Goal: Task Accomplishment & Management: Manage account settings

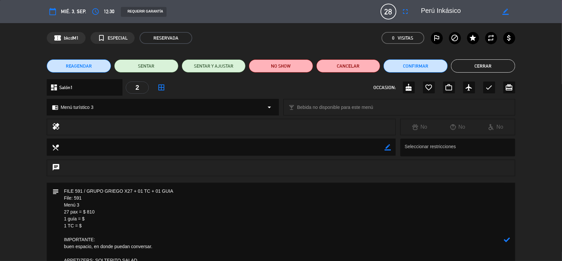
click at [507, 236] on icon at bounding box center [507, 239] width 6 height 6
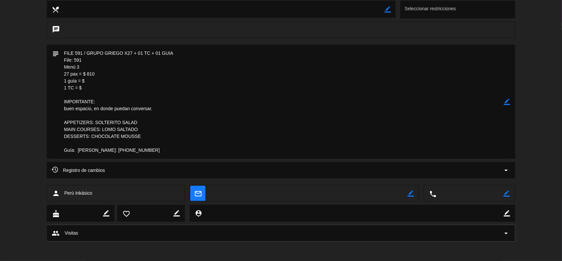
click at [506, 99] on icon "border_color" at bounding box center [507, 101] width 6 height 6
drag, startPoint x: 506, startPoint y: 99, endPoint x: 503, endPoint y: 100, distance: 3.5
click at [506, 99] on icon "border_color" at bounding box center [507, 101] width 6 height 6
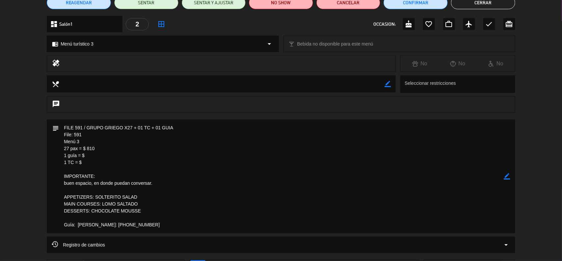
scroll to position [0, 0]
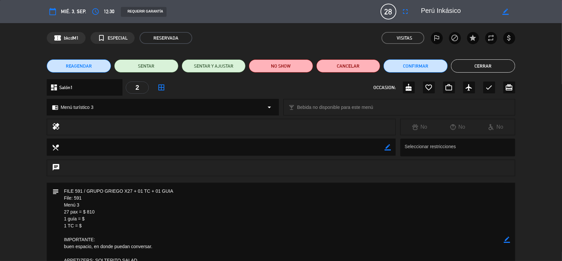
click at [473, 64] on button "Cerrar" at bounding box center [483, 65] width 64 height 13
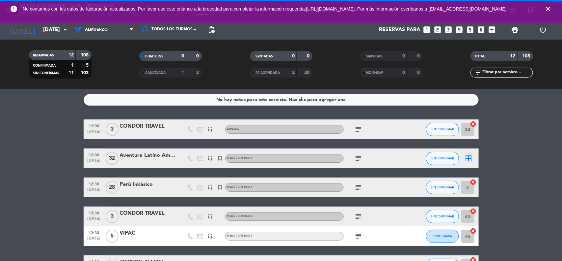
click at [549, 13] on icon "close" at bounding box center [549, 9] width 8 height 8
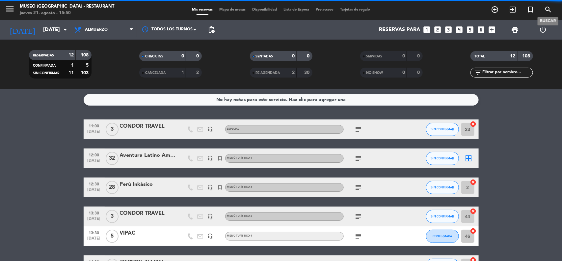
click at [523, 119] on div "No hay notas para este servicio. Haz clic para agregar una 11:00 sep. 3 3 CONDO…" at bounding box center [281, 175] width 562 height 172
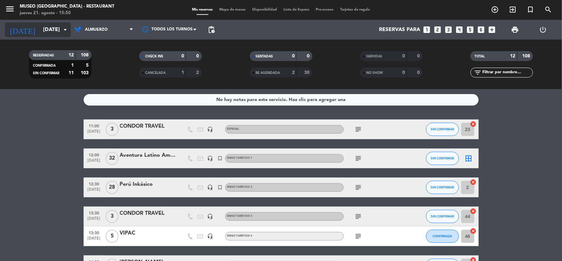
click at [40, 28] on input "mié. 3 sep." at bounding box center [75, 29] width 70 height 13
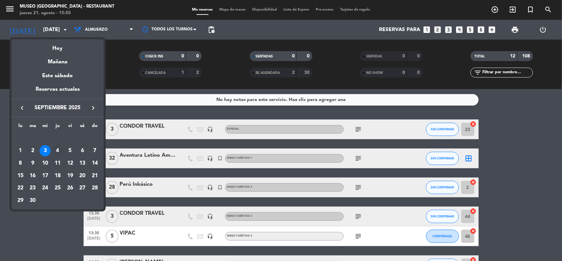
click at [58, 151] on div "4" at bounding box center [57, 150] width 11 height 11
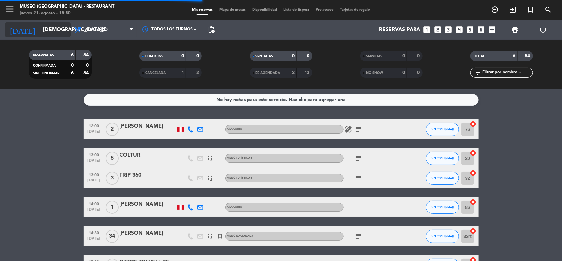
click at [40, 30] on input "jue. 4 sep." at bounding box center [75, 29] width 70 height 13
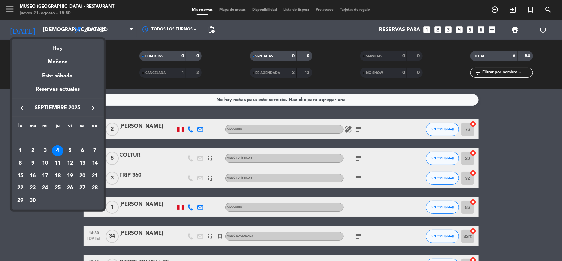
click at [21, 107] on icon "keyboard_arrow_left" at bounding box center [22, 108] width 8 height 8
click at [57, 176] on div "21" at bounding box center [57, 175] width 11 height 11
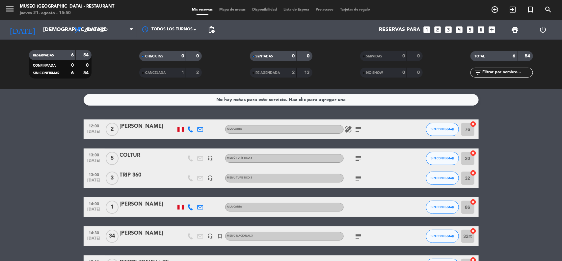
type input "jue. 21 ago."
click at [104, 33] on span "Almuerzo" at bounding box center [104, 29] width 66 height 14
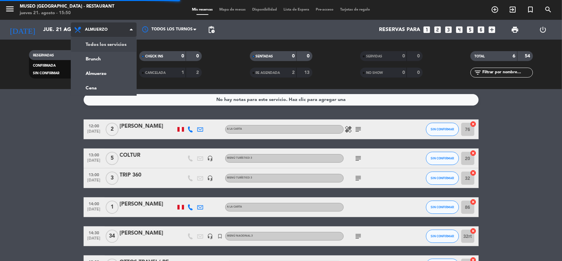
click at [102, 50] on div "menu Museo Larco Café - Restaurant jueves 21. agosto - 15:50 Mis reservas Mapa …" at bounding box center [281, 44] width 562 height 89
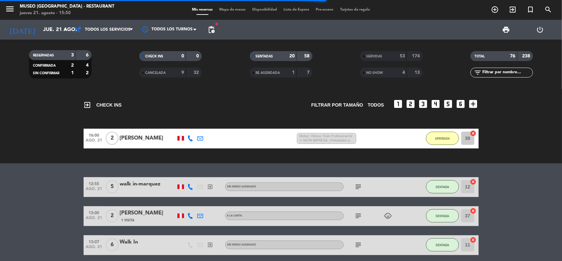
click at [495, 73] on input "text" at bounding box center [507, 72] width 51 height 7
paste input "EDGAR GIANCARLO AVALOS FRANCIA"
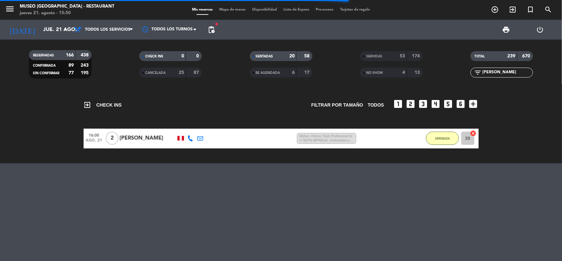
scroll to position [0, 25]
type input "EDGAR GIANCARLO AVALOS FRANCIA"
click at [146, 135] on div "EDGAR GIANCARLO AVALOS FRANCIA" at bounding box center [148, 138] width 56 height 9
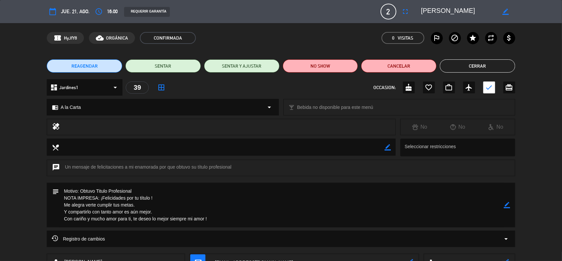
drag, startPoint x: 210, startPoint y: 219, endPoint x: 101, endPoint y: 198, distance: 110.3
click at [101, 198] on textarea at bounding box center [281, 204] width 445 height 44
click at [561, 136] on div "healing No No No" at bounding box center [281, 129] width 562 height 20
click at [506, 12] on icon "border_color" at bounding box center [506, 12] width 6 height 6
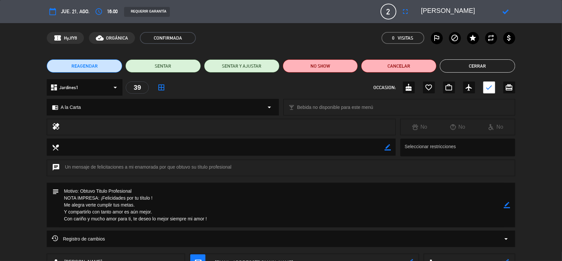
click at [471, 10] on textarea at bounding box center [458, 12] width 75 height 12
click at [508, 205] on icon "border_color" at bounding box center [507, 205] width 6 height 6
click at [508, 205] on icon at bounding box center [507, 205] width 6 height 6
click at [508, 205] on icon "border_color" at bounding box center [507, 205] width 6 height 6
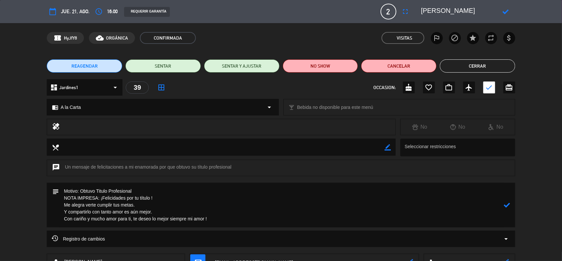
click at [508, 205] on icon at bounding box center [507, 205] width 6 height 6
click at [0, 0] on div at bounding box center [0, 0] width 0 height 0
click at [469, 68] on button "Cerrar" at bounding box center [477, 65] width 75 height 13
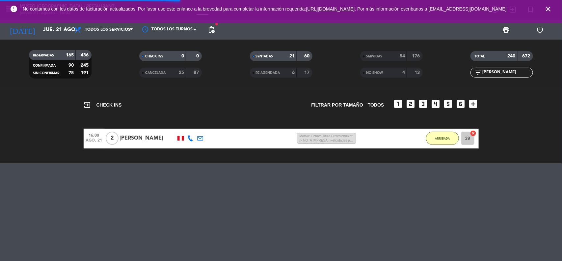
click at [546, 9] on icon "close" at bounding box center [549, 9] width 8 height 8
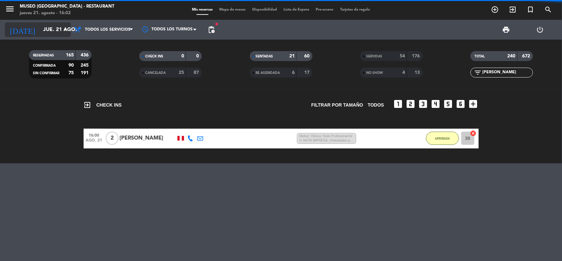
click at [40, 32] on input "jue. 21 ago." at bounding box center [75, 29] width 70 height 13
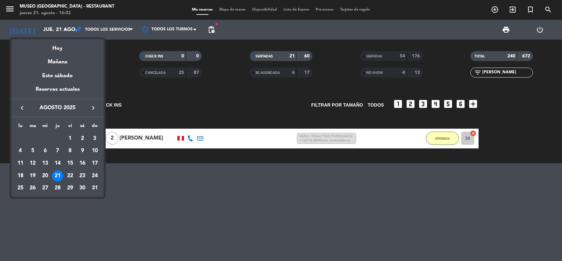
click at [93, 103] on button "keyboard_arrow_right" at bounding box center [93, 107] width 12 height 9
click at [81, 177] on div "20" at bounding box center [82, 175] width 11 height 11
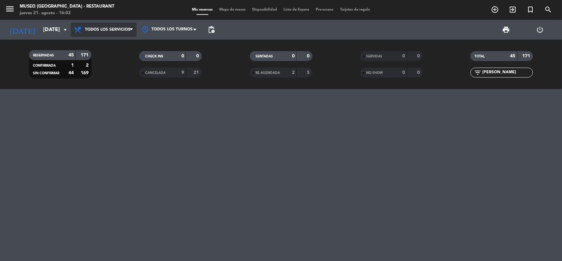
click at [120, 29] on span "Todos los servicios" at bounding box center [107, 29] width 45 height 5
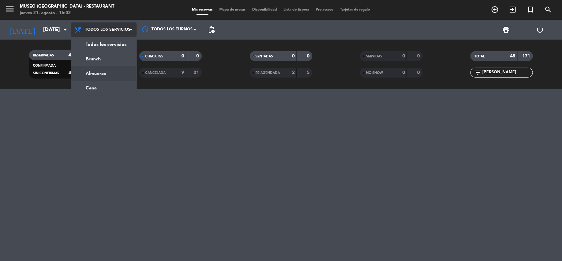
click at [113, 73] on div "menu Museo Larco Café - Restaurant jueves 21. agosto - 16:02 Mis reservas Mapa …" at bounding box center [281, 44] width 562 height 89
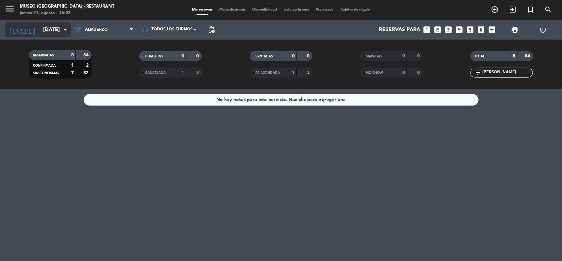
click at [58, 30] on input "sáb. 20 sep." at bounding box center [75, 29] width 70 height 13
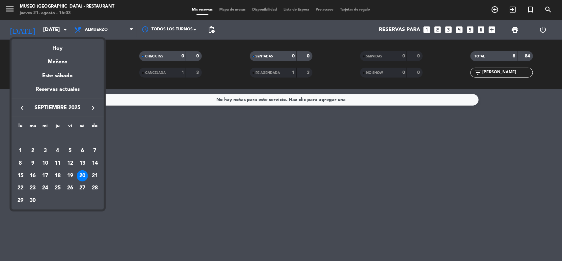
click at [162, 165] on div at bounding box center [281, 130] width 562 height 261
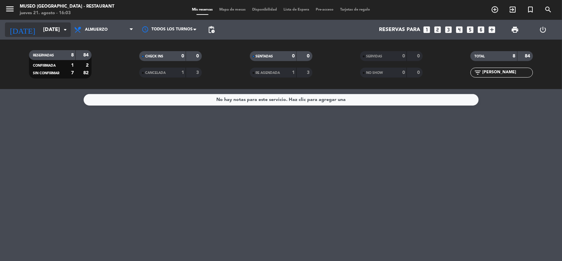
click at [52, 26] on input "sáb. 20 sep." at bounding box center [75, 29] width 70 height 13
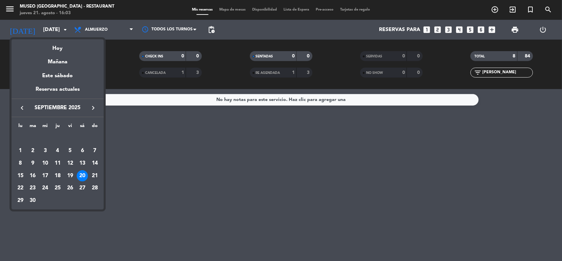
click at [309, 172] on div at bounding box center [281, 130] width 562 height 261
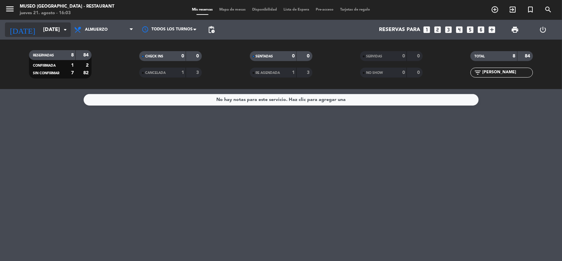
click at [57, 28] on input "sáb. 20 sep." at bounding box center [75, 29] width 70 height 13
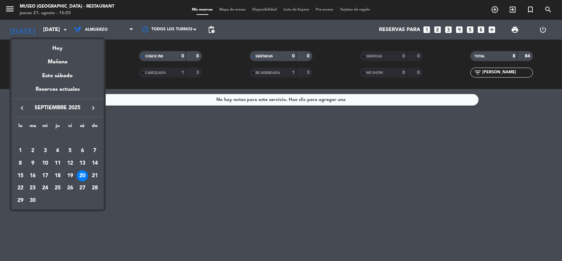
click at [68, 175] on div "19" at bounding box center [70, 175] width 11 height 11
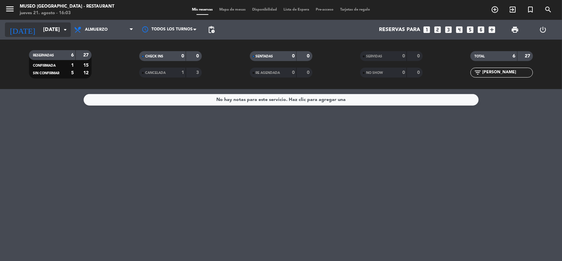
click at [53, 26] on input "vie. 19 sep." at bounding box center [75, 29] width 70 height 13
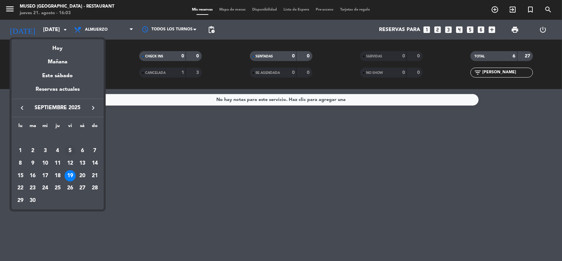
click at [71, 150] on div "5" at bounding box center [70, 150] width 11 height 11
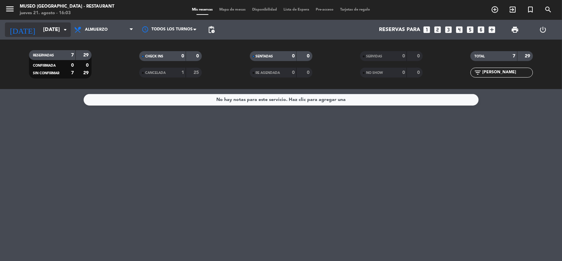
click at [48, 26] on input "vie. 5 sep." at bounding box center [75, 29] width 70 height 13
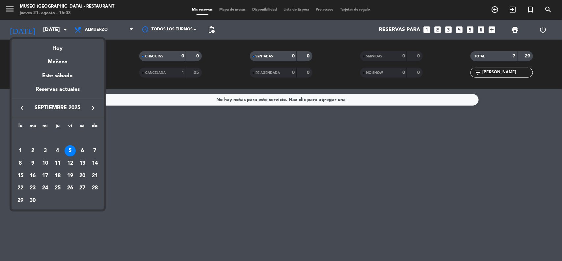
click at [20, 108] on icon "keyboard_arrow_left" at bounding box center [22, 108] width 8 height 8
click at [69, 176] on div "22" at bounding box center [70, 175] width 11 height 11
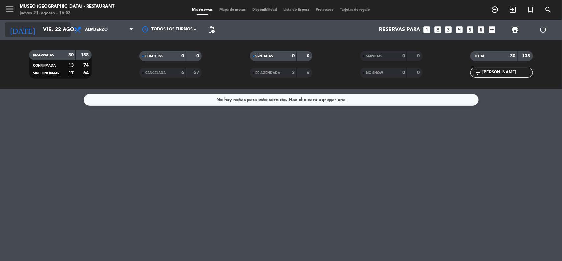
click at [48, 28] on input "vie. 22 ago." at bounding box center [75, 29] width 70 height 13
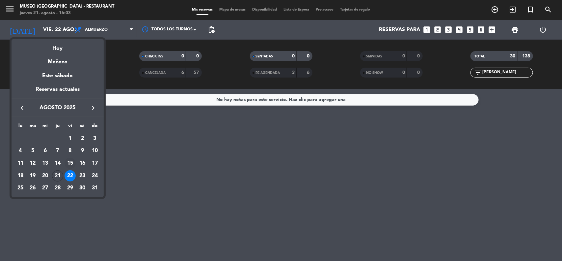
click at [73, 161] on div "15" at bounding box center [70, 162] width 11 height 11
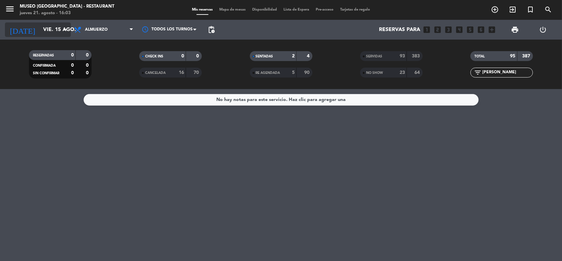
click at [50, 25] on input "vie. 15 ago." at bounding box center [75, 29] width 70 height 13
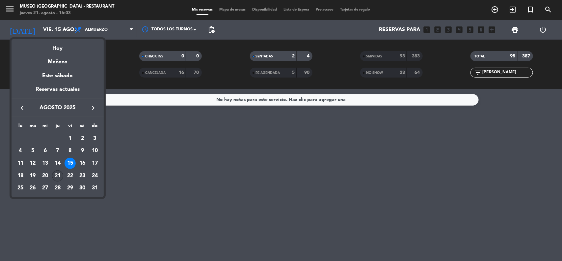
click at [57, 174] on div "21" at bounding box center [57, 175] width 11 height 11
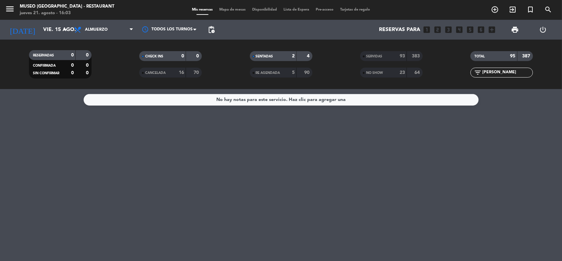
type input "jue. 21 ago."
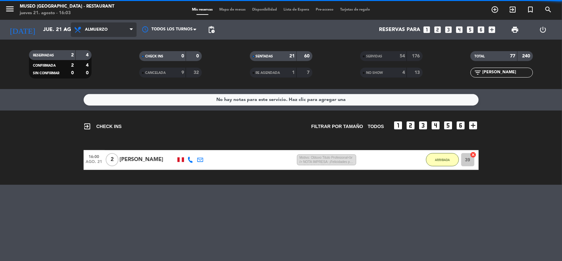
click at [109, 31] on span "Almuerzo" at bounding box center [104, 29] width 66 height 14
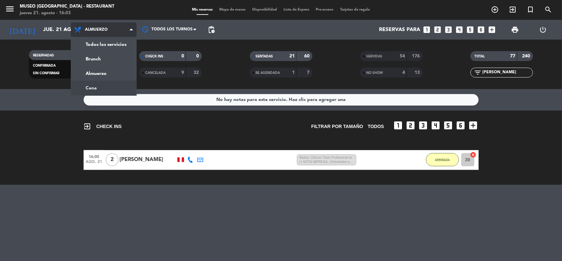
click at [92, 89] on ng-component "menu Museo Larco Café - Restaurant jueves 21. agosto - 16:03 Mis reservas Mapa …" at bounding box center [281, 130] width 562 height 261
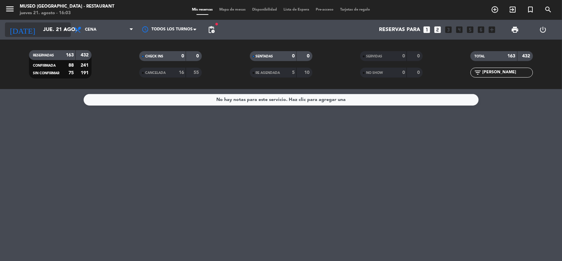
click at [61, 33] on icon "arrow_drop_down" at bounding box center [65, 30] width 8 height 8
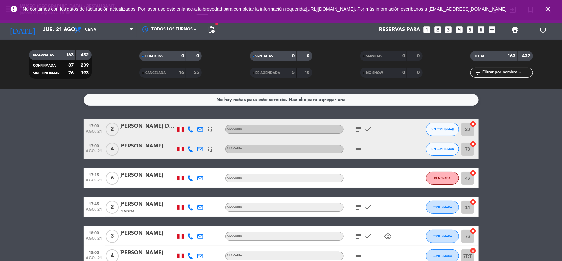
click at [543, 9] on span "close" at bounding box center [549, 9] width 18 height 18
click at [547, 9] on icon "close" at bounding box center [549, 9] width 8 height 8
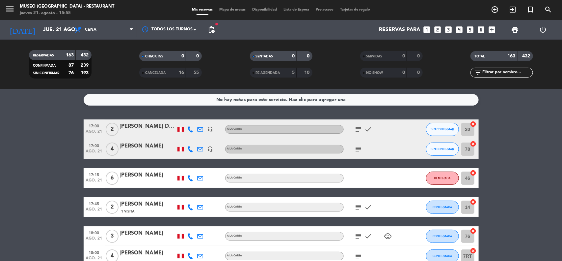
click at [44, 32] on input "jue. 21 ago." at bounding box center [75, 29] width 70 height 13
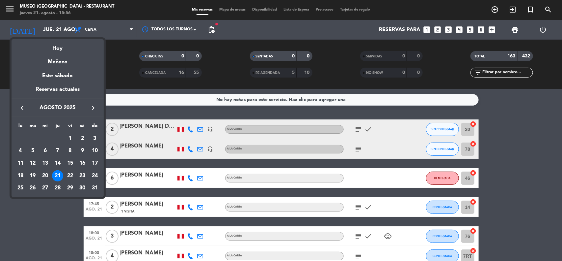
click at [111, 33] on div at bounding box center [281, 130] width 562 height 261
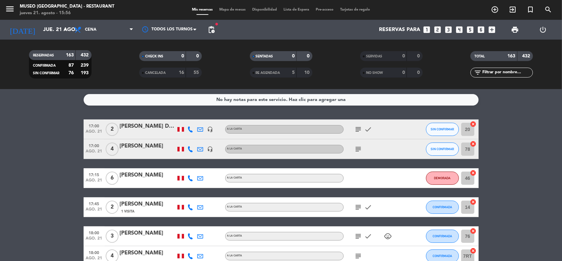
click at [191, 148] on icon at bounding box center [191, 149] width 6 height 6
click at [189, 128] on icon at bounding box center [191, 129] width 6 height 6
click at [155, 125] on div "DAMARIS DE LA CRUZ FUENTES" at bounding box center [148, 126] width 56 height 9
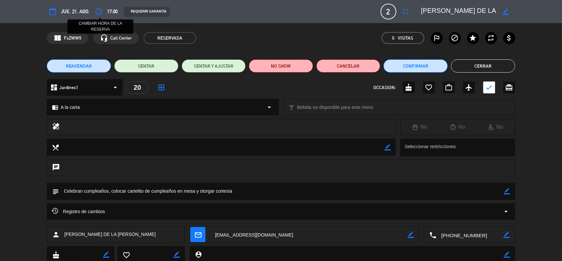
click at [99, 10] on icon "access_time" at bounding box center [99, 12] width 8 height 8
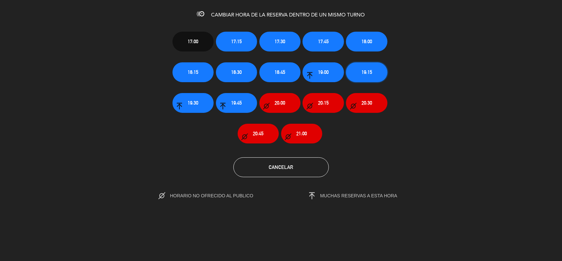
click at [376, 73] on button "19:15" at bounding box center [366, 72] width 41 height 20
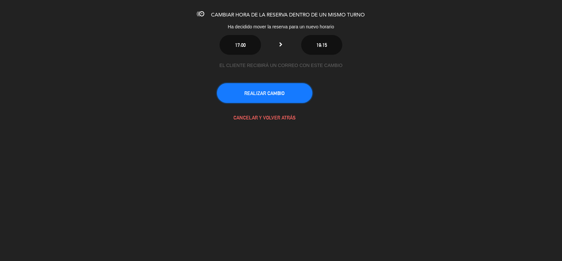
click at [267, 88] on button "REALIZAR CAMBIO" at bounding box center [265, 93] width 96 height 20
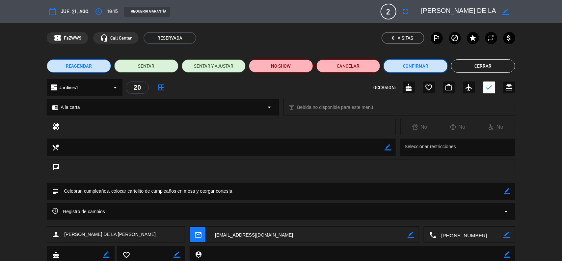
click at [414, 67] on button "Confirmar" at bounding box center [416, 65] width 64 height 13
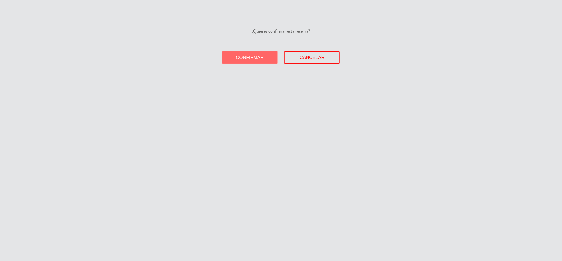
click at [257, 58] on span "Confirmar" at bounding box center [250, 57] width 28 height 5
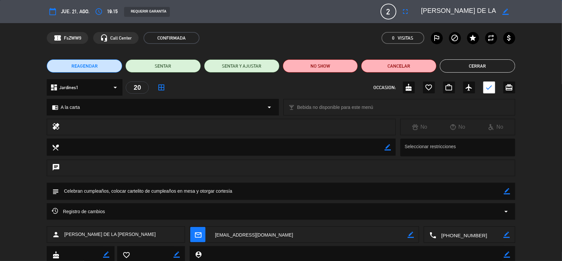
click at [540, 126] on div "healing No No No" at bounding box center [281, 129] width 562 height 20
click at [466, 65] on button "Cerrar" at bounding box center [477, 65] width 75 height 13
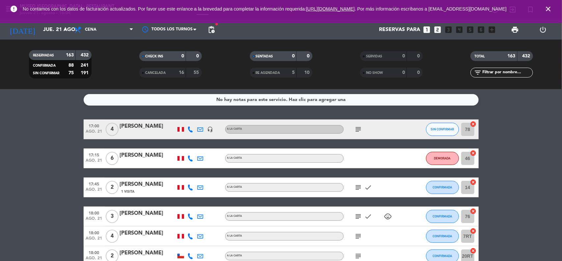
click at [546, 11] on icon "close" at bounding box center [549, 9] width 8 height 8
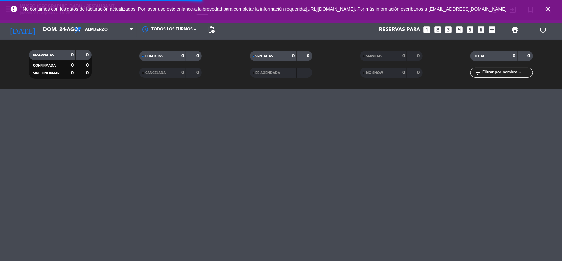
click at [549, 11] on icon "close" at bounding box center [549, 9] width 8 height 8
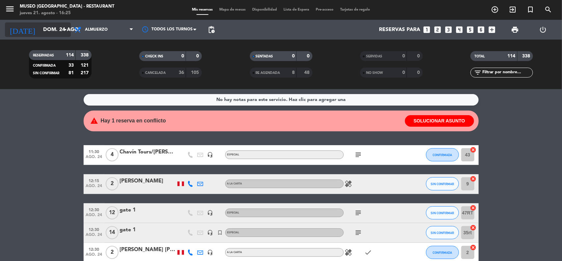
click at [54, 32] on input "dom. 24 ago." at bounding box center [75, 29] width 70 height 13
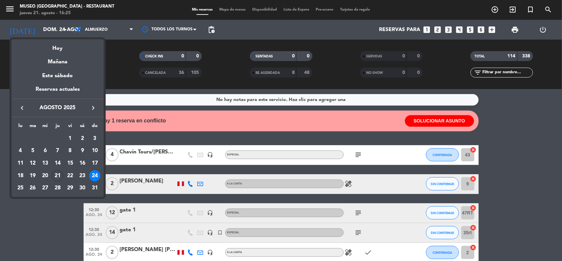
click at [69, 176] on div "22" at bounding box center [70, 175] width 11 height 11
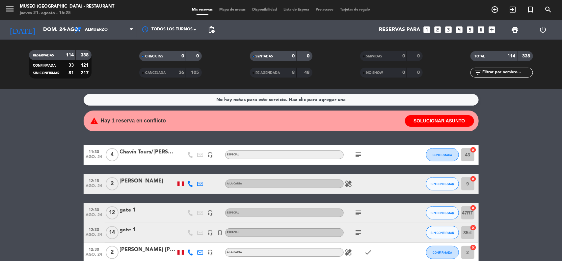
type input "vie. 22 ago."
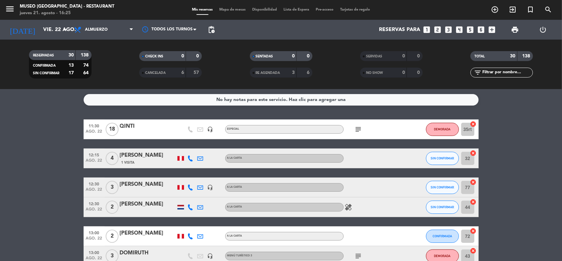
click at [459, 30] on icon "looks_4" at bounding box center [460, 29] width 9 height 9
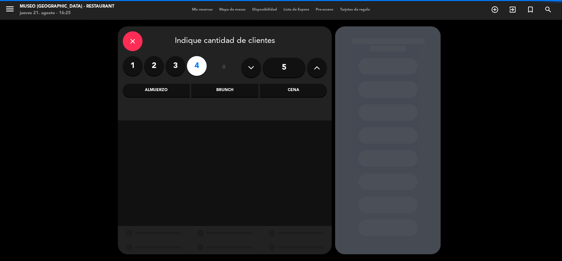
click at [295, 89] on div "Cena" at bounding box center [293, 90] width 67 height 13
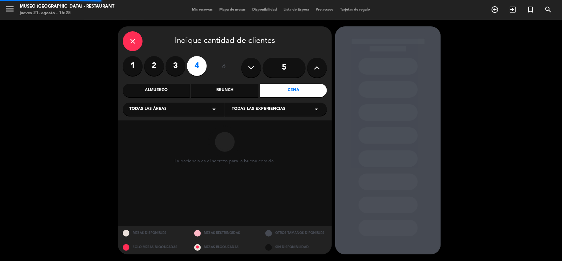
drag, startPoint x: 186, startPoint y: 111, endPoint x: 181, endPoint y: 115, distance: 6.3
click at [185, 111] on div "Todas las áreas arrow_drop_down" at bounding box center [174, 108] width 102 height 13
click at [141, 136] on div "Jardines1" at bounding box center [173, 135] width 89 height 7
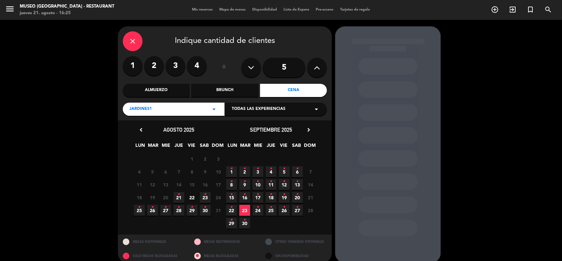
click at [195, 196] on span "22" at bounding box center [192, 197] width 11 height 11
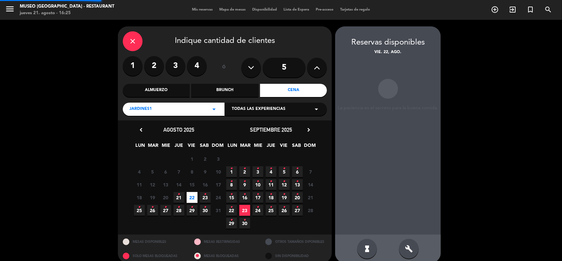
scroll to position [8, 0]
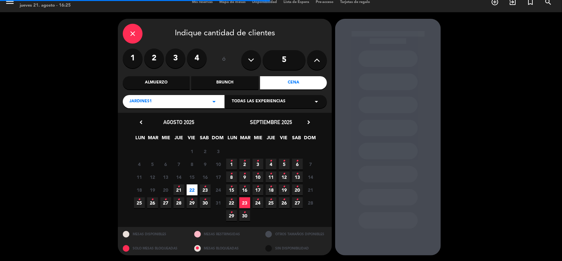
click at [203, 106] on div "Jardines1 arrow_drop_down" at bounding box center [174, 101] width 102 height 13
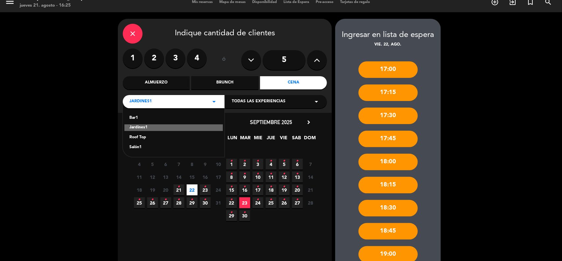
click at [136, 146] on div "Salón1" at bounding box center [173, 147] width 89 height 7
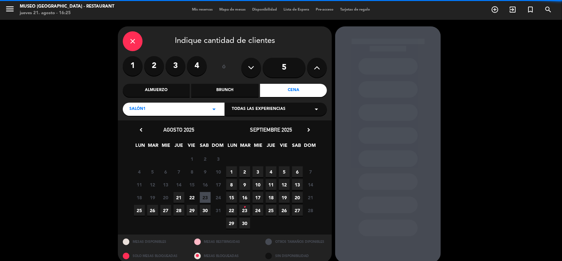
click at [192, 197] on span "22" at bounding box center [192, 197] width 11 height 11
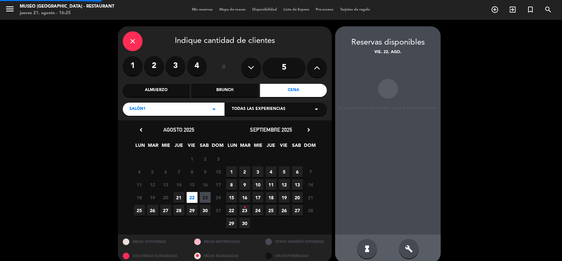
scroll to position [8, 0]
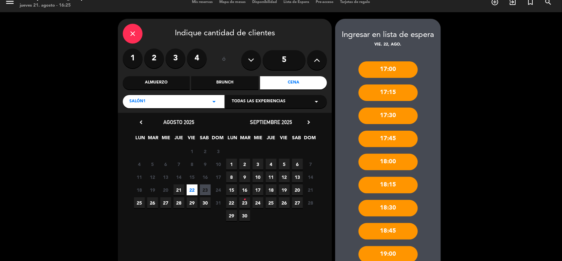
click at [190, 99] on div "Salón1 arrow_drop_down" at bounding box center [174, 101] width 102 height 13
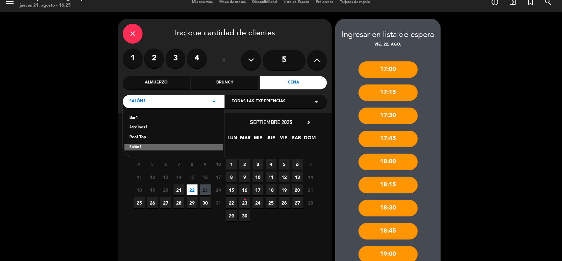
click at [140, 136] on div "Roof Top" at bounding box center [173, 137] width 89 height 7
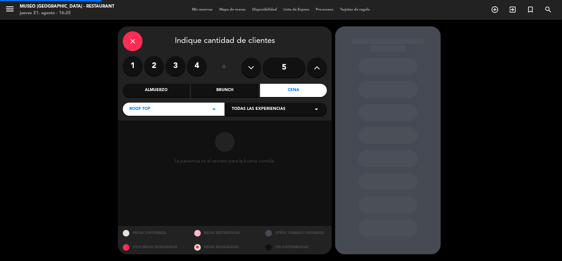
scroll to position [0, 0]
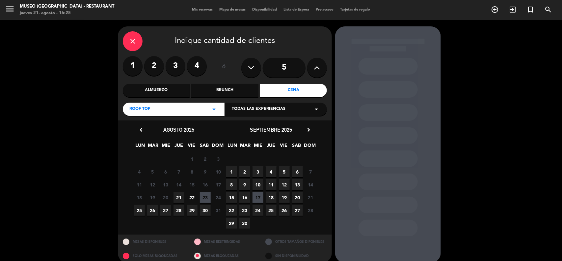
click at [192, 198] on span "22" at bounding box center [192, 197] width 11 height 11
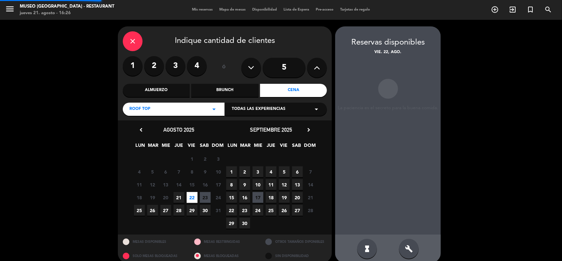
scroll to position [8, 0]
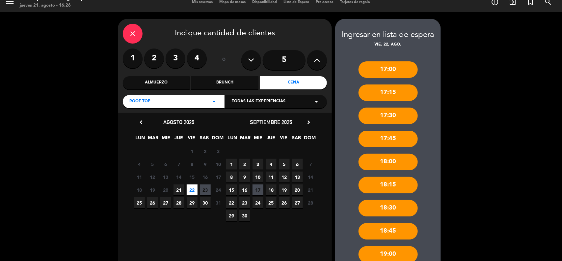
click at [130, 35] on icon "close" at bounding box center [133, 34] width 8 height 8
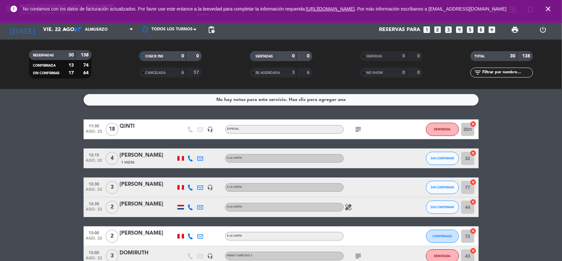
click at [545, 12] on icon "close" at bounding box center [549, 9] width 8 height 8
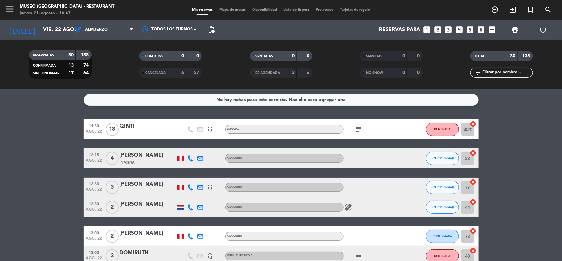
click at [55, 30] on input "vie. 22 ago." at bounding box center [75, 29] width 70 height 13
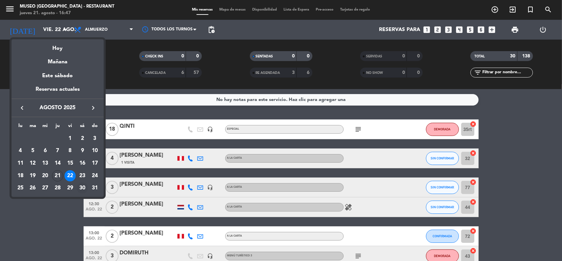
click at [82, 187] on div "30" at bounding box center [82, 187] width 11 height 11
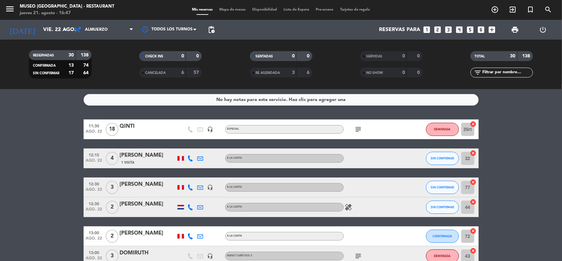
type input "sáb. 30 ago."
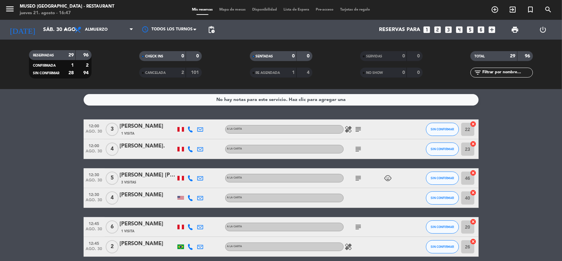
click at [439, 29] on icon "looks_two" at bounding box center [438, 29] width 9 height 9
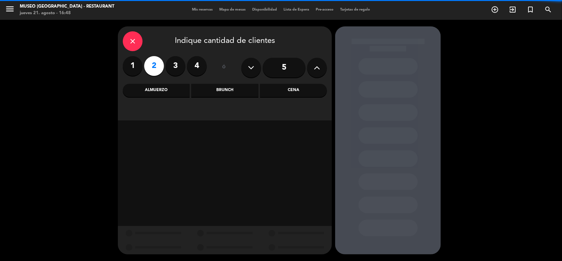
click at [288, 87] on div "Cena" at bounding box center [293, 90] width 67 height 13
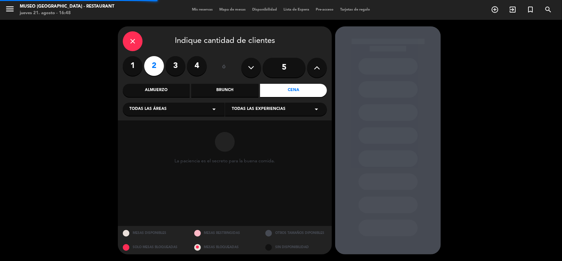
click at [197, 111] on div "Todas las áreas arrow_drop_down" at bounding box center [174, 108] width 102 height 13
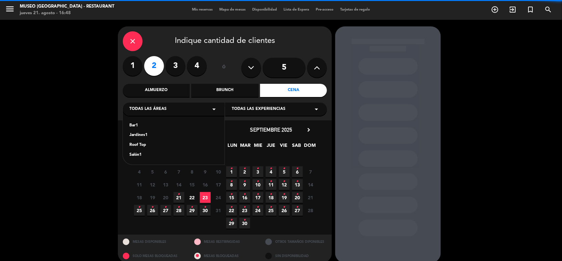
click at [144, 135] on div "Jardines1" at bounding box center [173, 135] width 89 height 7
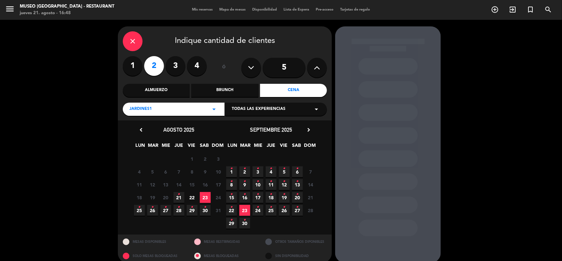
click at [209, 210] on span "30 •" at bounding box center [205, 210] width 11 height 11
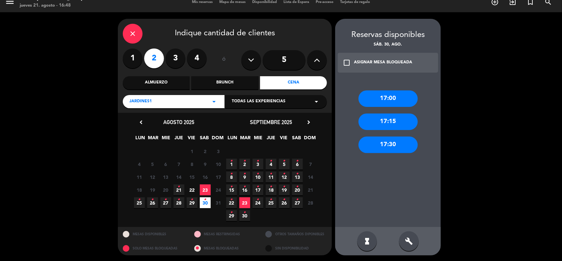
click at [186, 104] on div "Jardines1 arrow_drop_down" at bounding box center [174, 101] width 102 height 13
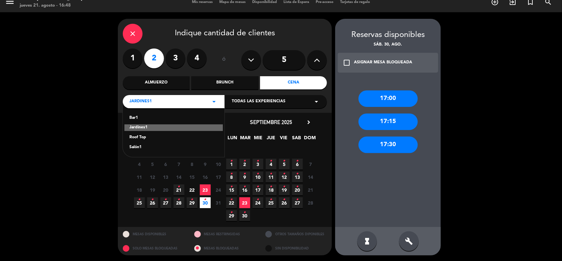
click at [135, 145] on div "Salón1" at bounding box center [173, 147] width 89 height 7
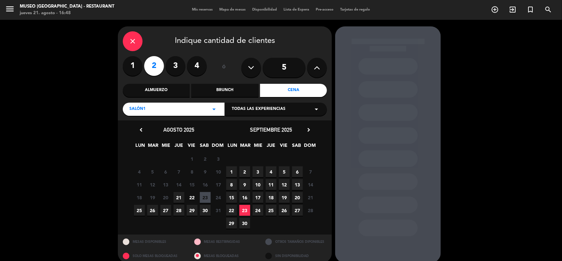
click at [202, 210] on span "30" at bounding box center [205, 210] width 11 height 11
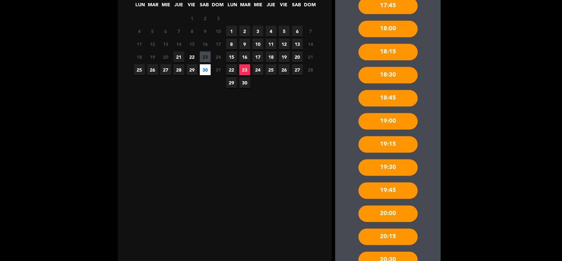
scroll to position [49, 0]
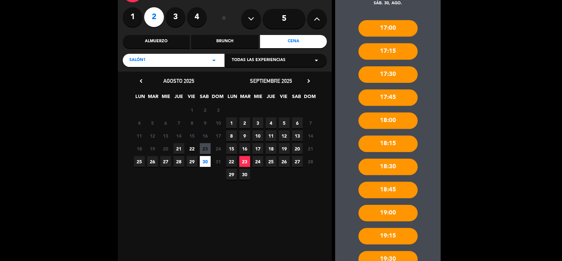
click at [177, 63] on div "Salón1 arrow_drop_down" at bounding box center [174, 60] width 102 height 13
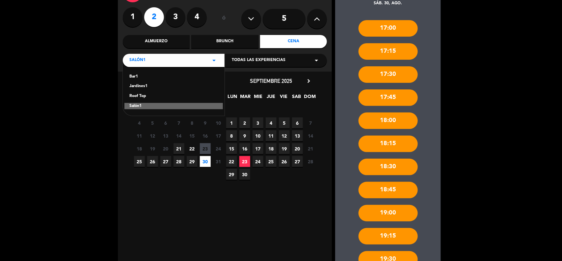
click at [144, 86] on div "Jardines1" at bounding box center [173, 86] width 89 height 7
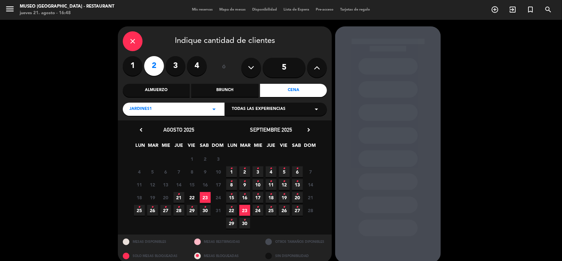
click at [203, 209] on span "30 •" at bounding box center [205, 210] width 11 height 11
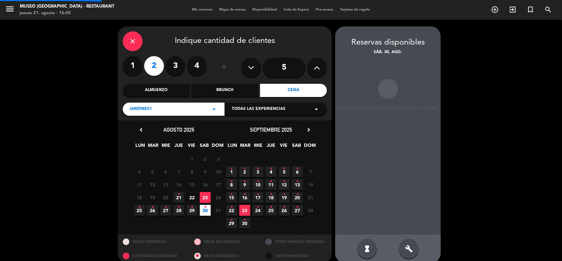
scroll to position [8, 0]
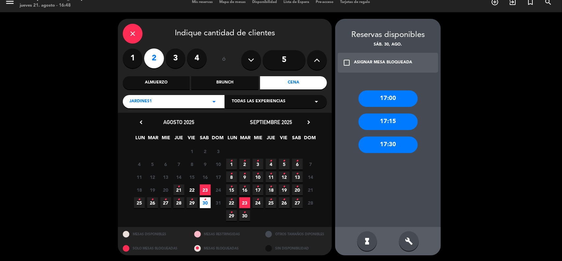
click at [167, 83] on div "Almuerzo" at bounding box center [156, 82] width 67 height 13
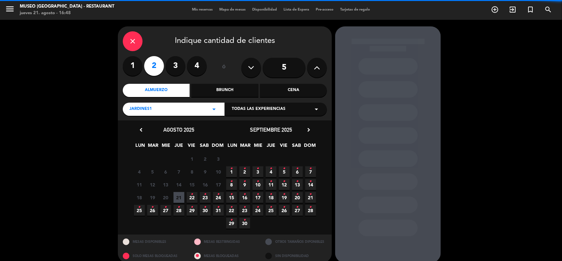
click at [208, 211] on span "30 •" at bounding box center [205, 210] width 11 height 11
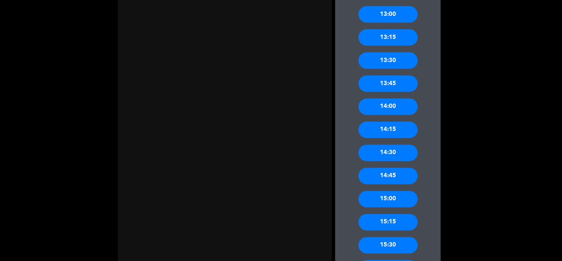
scroll to position [584, 0]
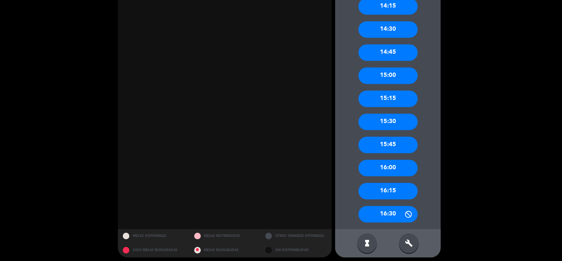
click at [392, 167] on div "16:00" at bounding box center [388, 167] width 59 height 16
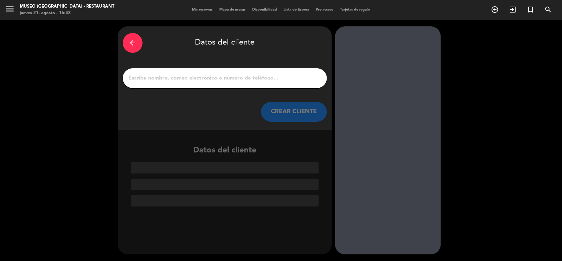
click at [223, 74] on input "1" at bounding box center [225, 77] width 194 height 9
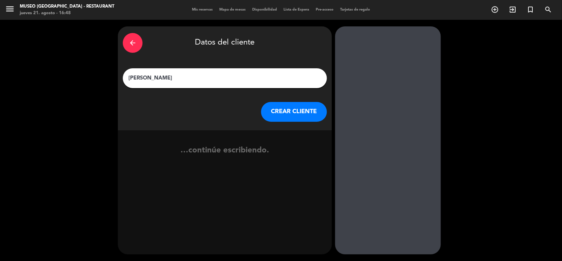
type input "[PERSON_NAME]"
click at [285, 115] on button "CREAR CLIENTE" at bounding box center [294, 112] width 66 height 20
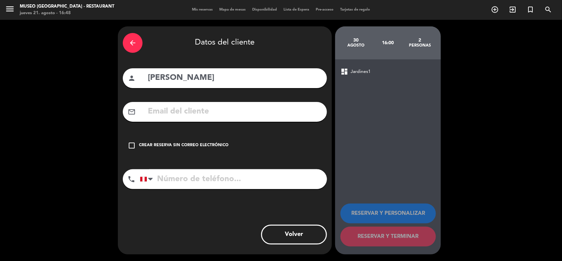
click at [206, 108] on input "text" at bounding box center [234, 112] width 175 height 14
click at [183, 113] on input "text" at bounding box center [234, 112] width 175 height 14
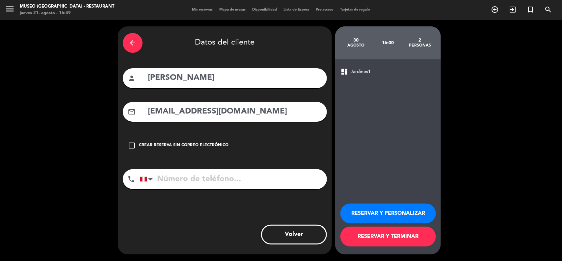
type input "[EMAIL_ADDRESS][DOMAIN_NAME]"
click at [182, 176] on input "tel" at bounding box center [233, 179] width 187 height 20
type input "961340276"
click at [382, 210] on button "RESERVAR Y PERSONALIZAR" at bounding box center [389, 213] width 96 height 20
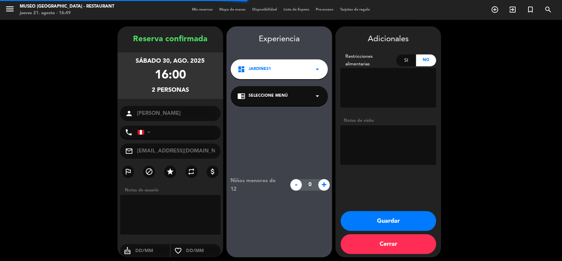
type input "[PHONE_NUMBER]"
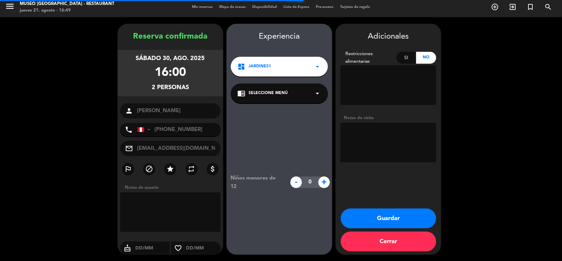
click at [271, 93] on span "Seleccione Menú" at bounding box center [268, 93] width 39 height 7
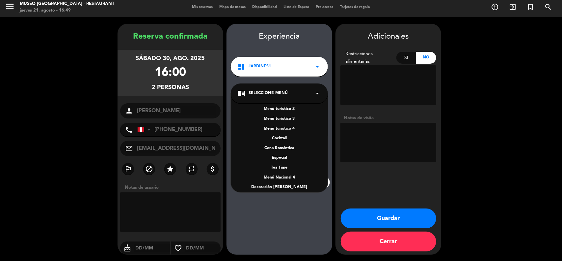
scroll to position [95, 0]
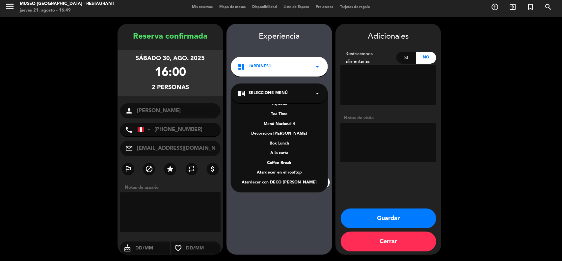
click at [282, 150] on div "A la carta" at bounding box center [280, 153] width 84 height 7
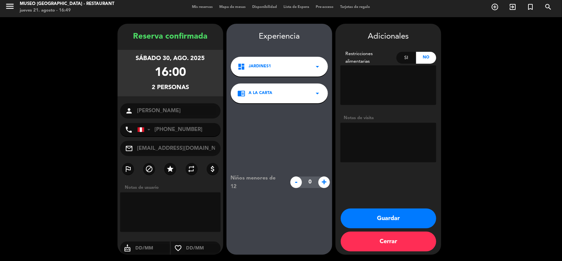
click at [376, 142] on textarea at bounding box center [389, 143] width 96 height 40
click at [380, 215] on button "Guardar" at bounding box center [389, 218] width 96 height 20
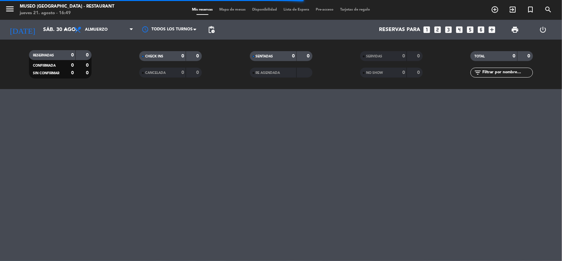
click at [490, 73] on input "text" at bounding box center [507, 72] width 51 height 7
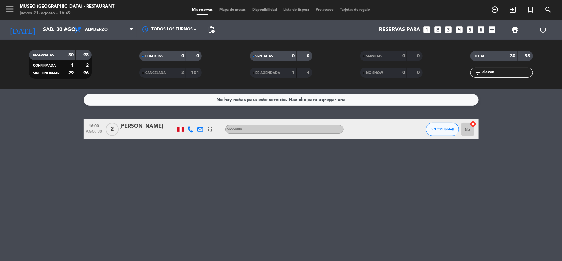
type input "alexan"
click at [137, 127] on div "[PERSON_NAME]" at bounding box center [148, 126] width 56 height 9
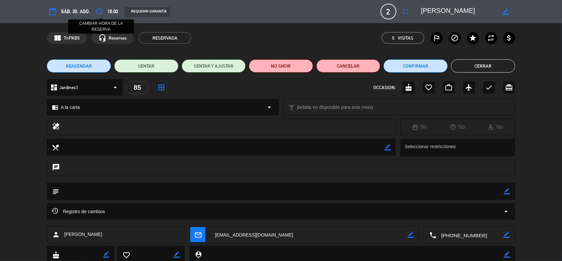
click at [100, 11] on icon "access_time" at bounding box center [99, 12] width 8 height 8
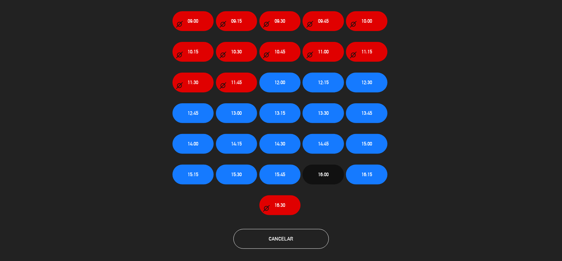
scroll to position [31, 0]
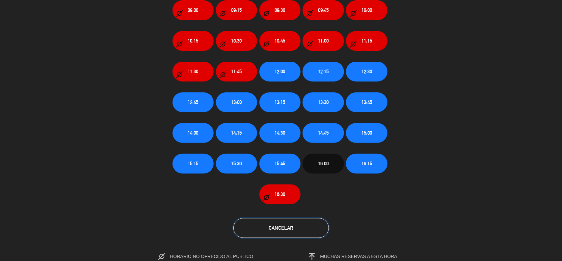
click at [302, 228] on button "Cancelar" at bounding box center [282, 228] width 96 height 20
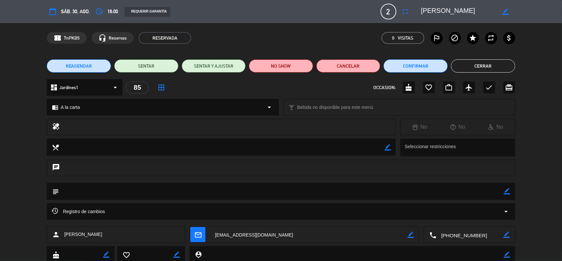
click at [90, 65] on span "REAGENDAR" at bounding box center [79, 66] width 26 height 7
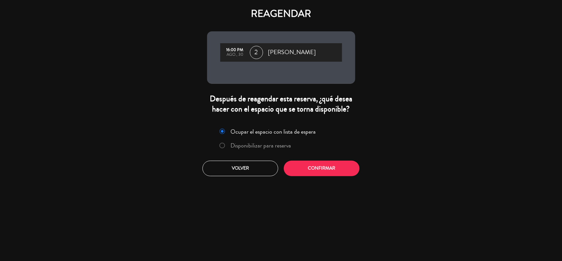
click at [245, 147] on label "Disponibilizar para reserva" at bounding box center [261, 145] width 61 height 6
click at [315, 176] on div "Ocupar el espacio con lista de espera Disponibilizar para reserva Volver Confir…" at bounding box center [281, 151] width 158 height 60
click at [315, 172] on button "Confirmar" at bounding box center [322, 167] width 76 height 15
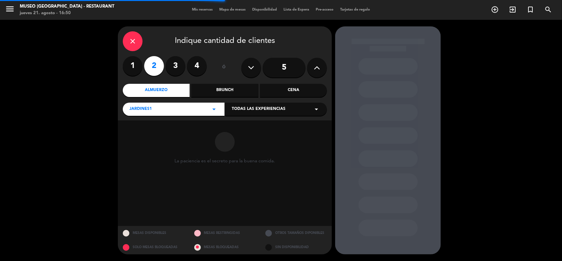
click at [300, 90] on div "Cena" at bounding box center [293, 90] width 67 height 13
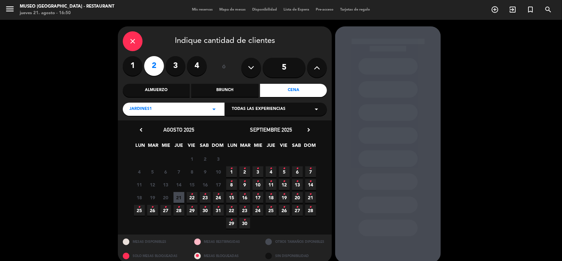
click at [210, 209] on span "30 •" at bounding box center [205, 210] width 11 height 11
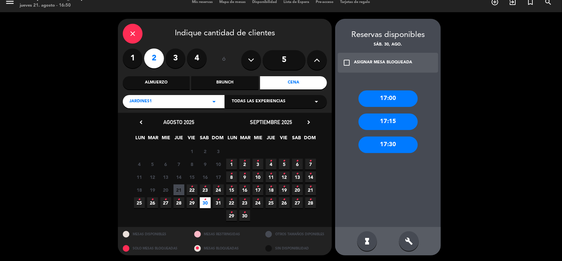
click at [378, 146] on div "17:30" at bounding box center [388, 144] width 59 height 16
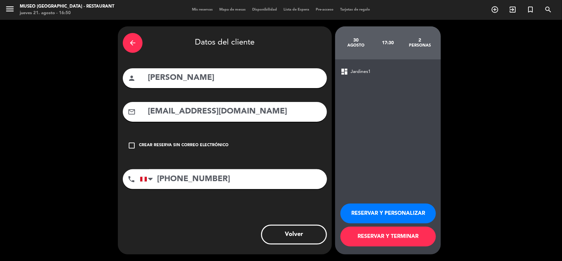
scroll to position [0, 0]
drag, startPoint x: 257, startPoint y: 111, endPoint x: 131, endPoint y: 110, distance: 126.2
click at [132, 110] on div "mail_outline [EMAIL_ADDRESS][DOMAIN_NAME]" at bounding box center [225, 112] width 204 height 20
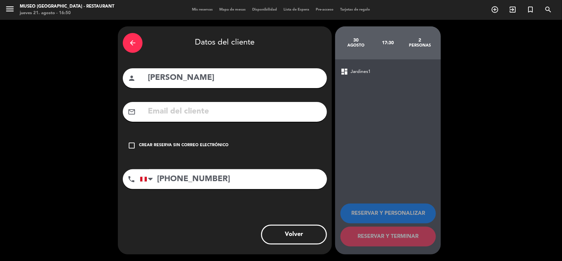
click at [206, 222] on div "arrow_back Datos del cliente person [PERSON_NAME] mail_outline check_box_outlin…" at bounding box center [225, 140] width 214 height 228
click at [180, 142] on div "Crear reserva sin correo electrónico" at bounding box center [184, 145] width 90 height 7
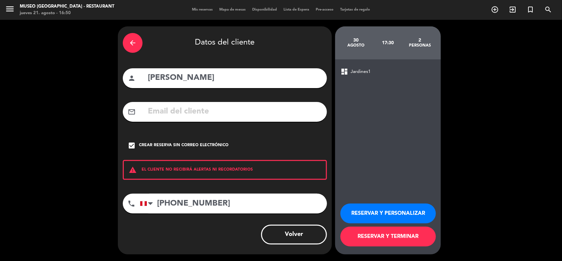
click at [363, 211] on button "RESERVAR Y PERSONALIZAR" at bounding box center [389, 213] width 96 height 20
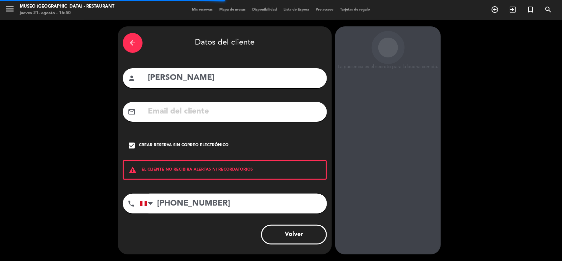
scroll to position [3, 0]
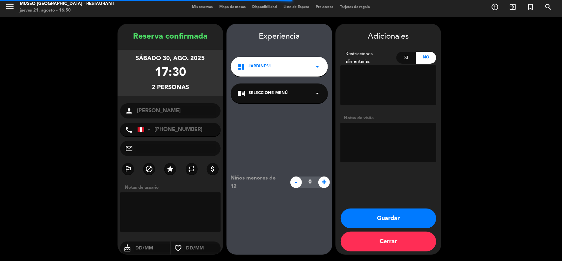
click at [295, 92] on div "chrome_reader_mode Seleccione Menú arrow_drop_down" at bounding box center [279, 93] width 97 height 20
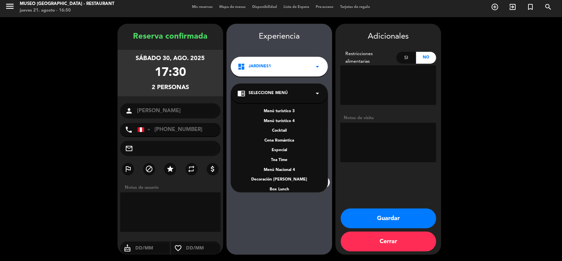
scroll to position [95, 0]
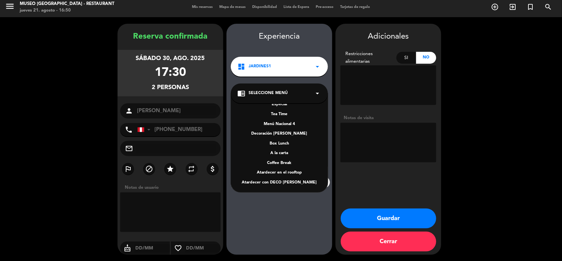
click at [285, 154] on div "A la carta" at bounding box center [280, 153] width 84 height 7
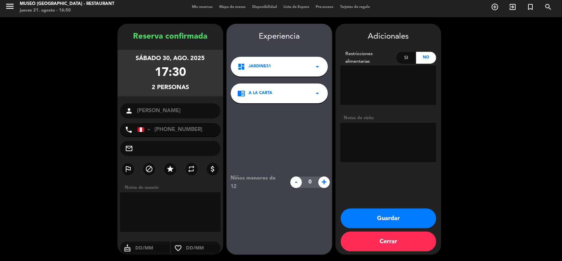
click at [357, 213] on button "Guardar" at bounding box center [389, 218] width 96 height 20
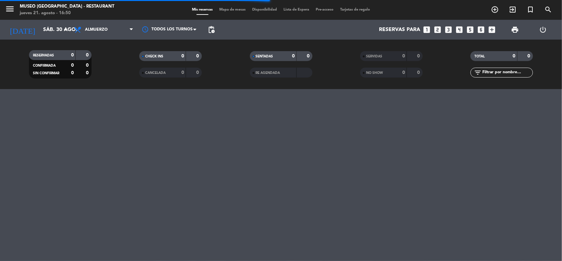
click at [498, 74] on input "text" at bounding box center [507, 72] width 51 height 7
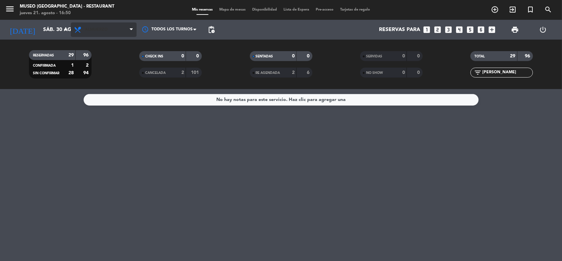
type input "[PERSON_NAME]"
click at [108, 35] on span "Almuerzo" at bounding box center [104, 29] width 66 height 14
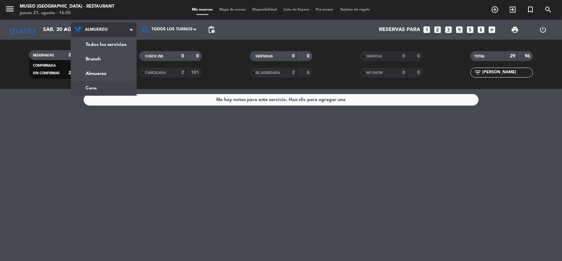
click at [105, 87] on div "menu [GEOGRAPHIC_DATA] - Restaurant jueves 21. agosto - 16:50 Mis reservas Mapa…" at bounding box center [281, 44] width 562 height 89
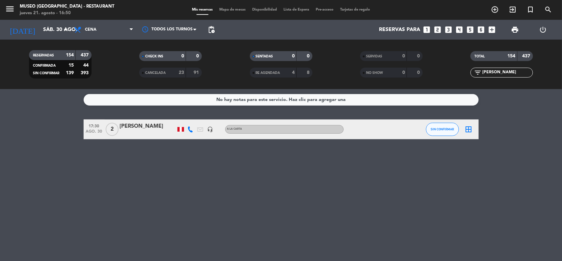
click at [155, 124] on div "[PERSON_NAME]" at bounding box center [148, 126] width 56 height 9
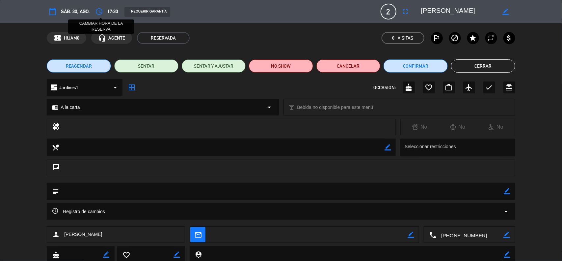
click at [97, 12] on icon "access_time" at bounding box center [99, 12] width 8 height 8
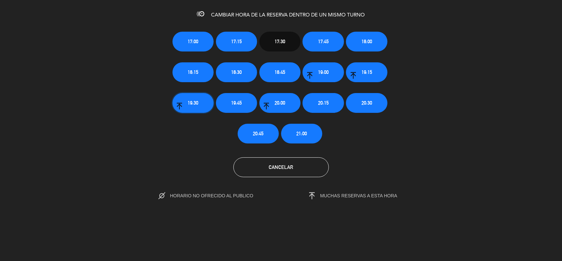
click at [200, 103] on button "19:30" at bounding box center [193, 103] width 41 height 20
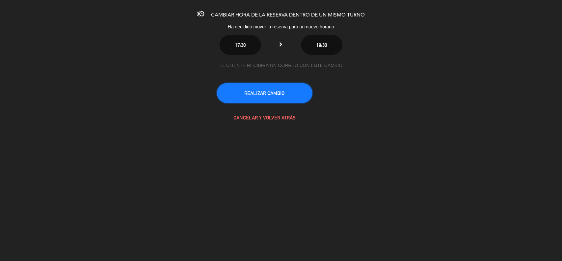
click at [257, 94] on button "REALIZAR CAMBIO" at bounding box center [265, 93] width 96 height 20
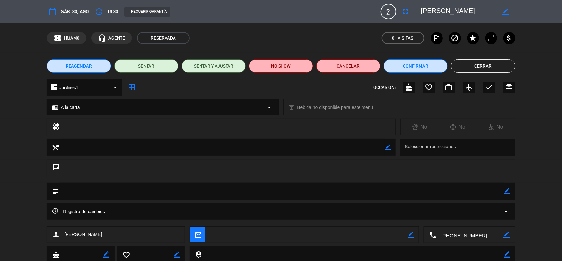
click at [233, 234] on textarea at bounding box center [309, 234] width 198 height 16
click at [411, 236] on icon "border_color" at bounding box center [411, 234] width 6 height 6
click at [397, 236] on textarea at bounding box center [309, 234] width 198 height 16
paste textarea "[EMAIL_ADDRESS][DOMAIN_NAME]"
type textarea "[EMAIL_ADDRESS][DOMAIN_NAME]"
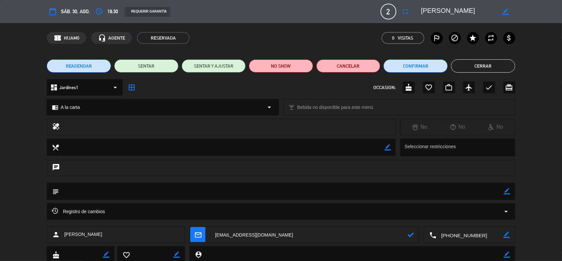
click at [409, 235] on icon at bounding box center [411, 234] width 6 height 6
click at [102, 12] on icon "access_time" at bounding box center [99, 12] width 8 height 8
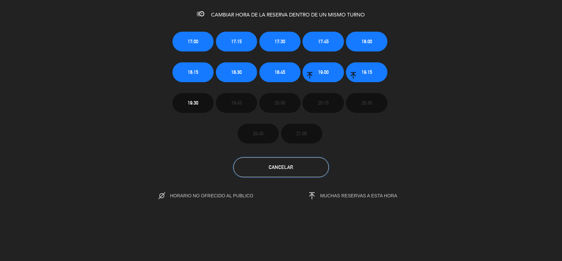
click at [297, 168] on button "Cancelar" at bounding box center [282, 167] width 96 height 20
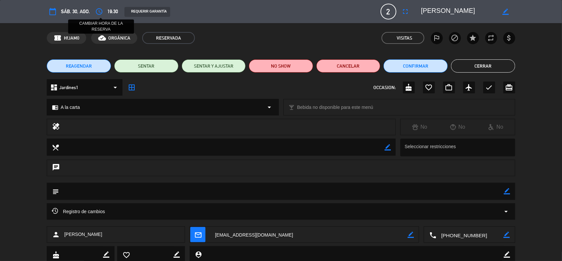
click at [98, 12] on icon "access_time" at bounding box center [99, 12] width 8 height 8
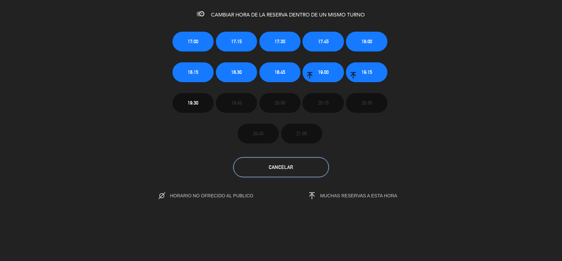
click at [303, 168] on button "Cancelar" at bounding box center [282, 167] width 96 height 20
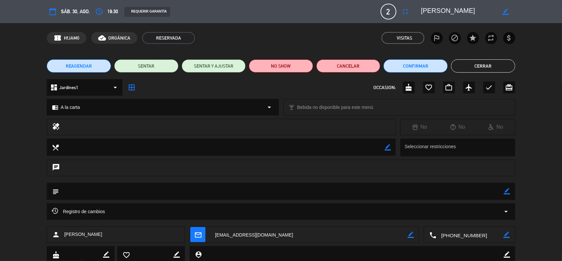
click at [541, 140] on div "local_dining border_color Seleccionar restricciones" at bounding box center [281, 148] width 562 height 21
click at [545, 121] on div "healing No No No" at bounding box center [281, 129] width 562 height 20
click at [552, 141] on div "local_dining border_color Seleccionar restricciones" at bounding box center [281, 148] width 562 height 21
click at [491, 67] on button "Cerrar" at bounding box center [483, 65] width 64 height 13
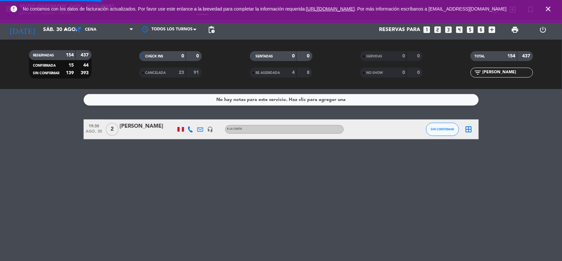
click at [491, 67] on div "TOTAL 154 437" at bounding box center [502, 59] width 110 height 16
click at [545, 9] on icon "close" at bounding box center [549, 9] width 8 height 8
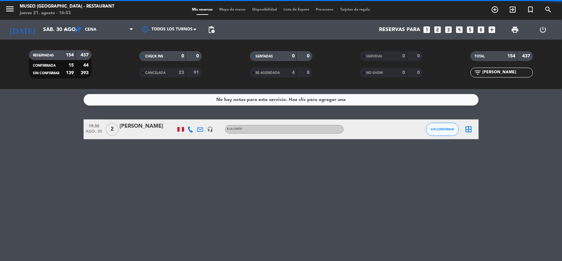
drag, startPoint x: 506, startPoint y: 71, endPoint x: 471, endPoint y: 72, distance: 34.6
click at [471, 72] on div "filter_list [PERSON_NAME]" at bounding box center [502, 73] width 63 height 10
